Goal: Task Accomplishment & Management: Manage account settings

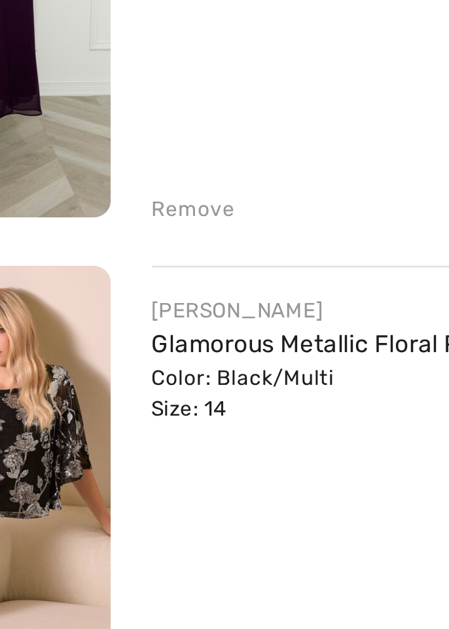
scroll to position [1183, 0]
click at [139, 290] on div "Remove" at bounding box center [148, 289] width 32 height 12
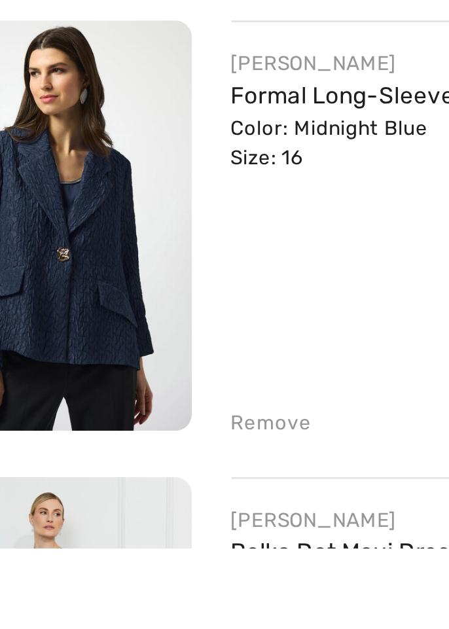
scroll to position [1436, 0]
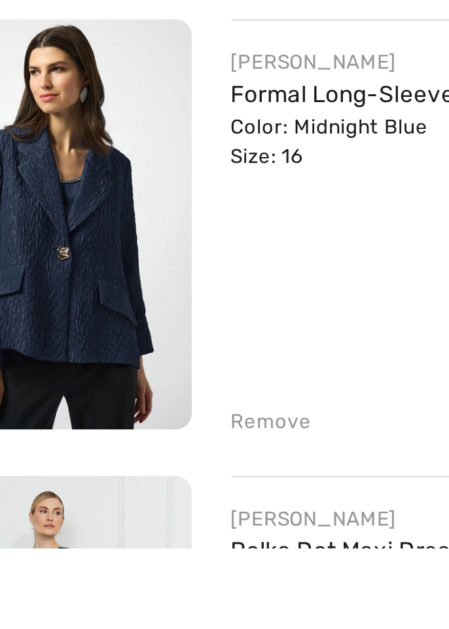
click at [145, 576] on div "Remove" at bounding box center [148, 578] width 32 height 12
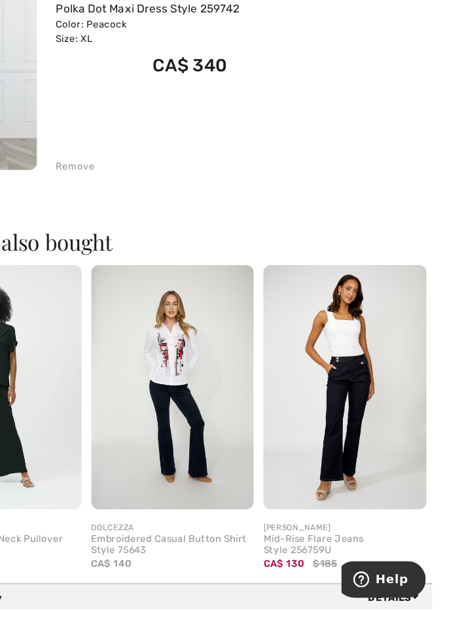
scroll to position [1750, 0]
